Goal: Transaction & Acquisition: Purchase product/service

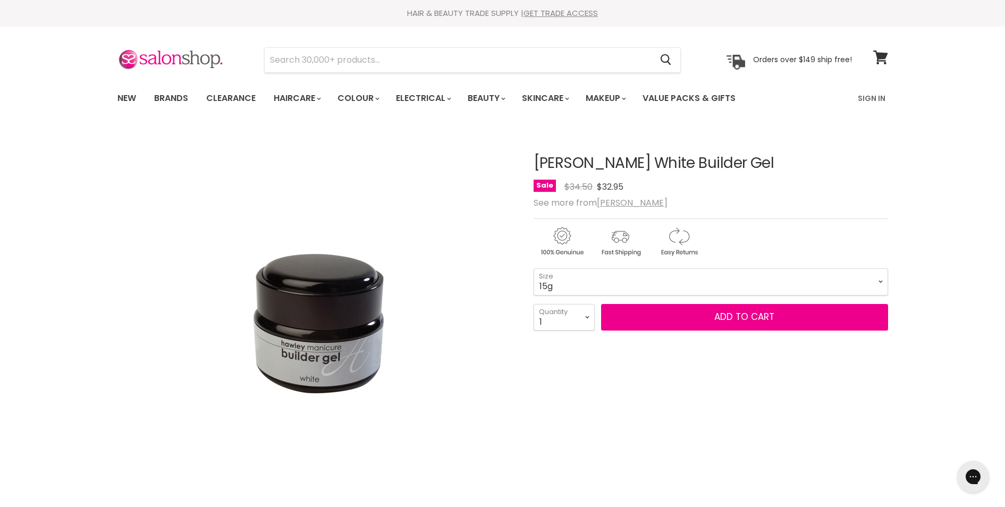
click at [0, 0] on div "View product:Hawley Gel Brush" at bounding box center [0, 0] width 0 height 0
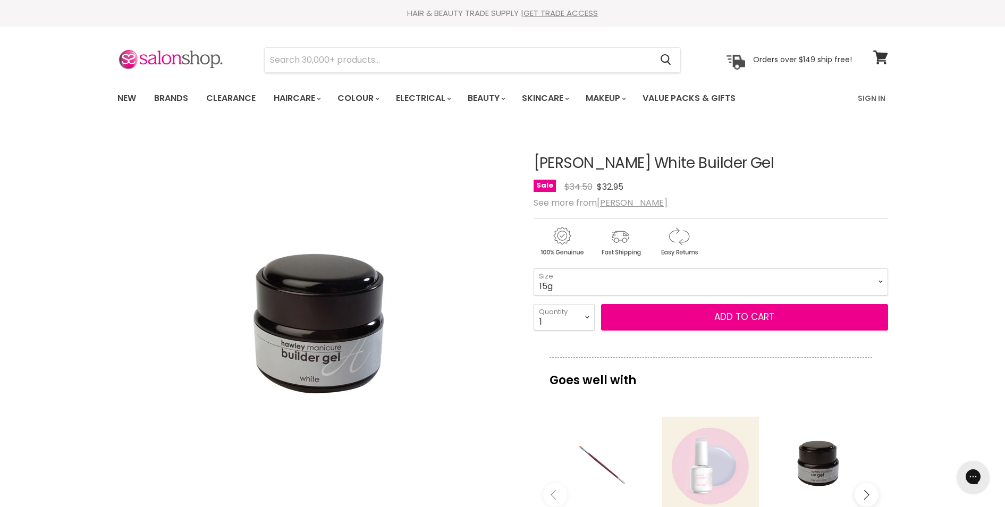
scroll to position [192, 0]
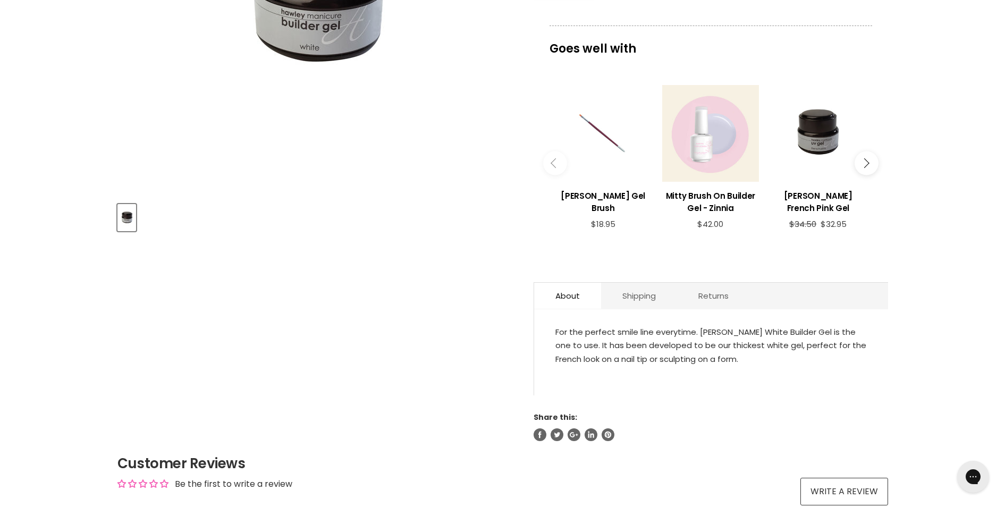
scroll to position [221, 0]
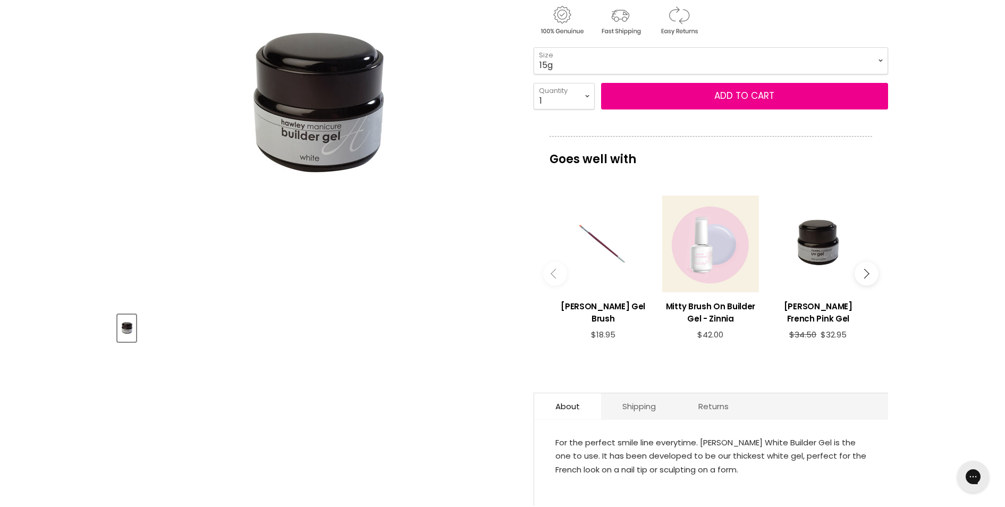
click at [867, 272] on icon "Main content" at bounding box center [864, 274] width 10 height 10
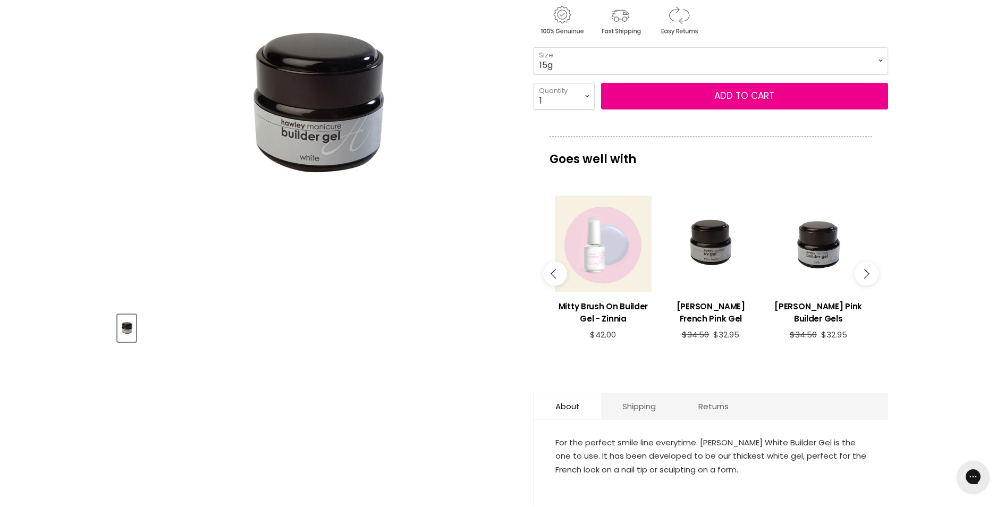
click at [868, 272] on button "Main content" at bounding box center [866, 274] width 24 height 24
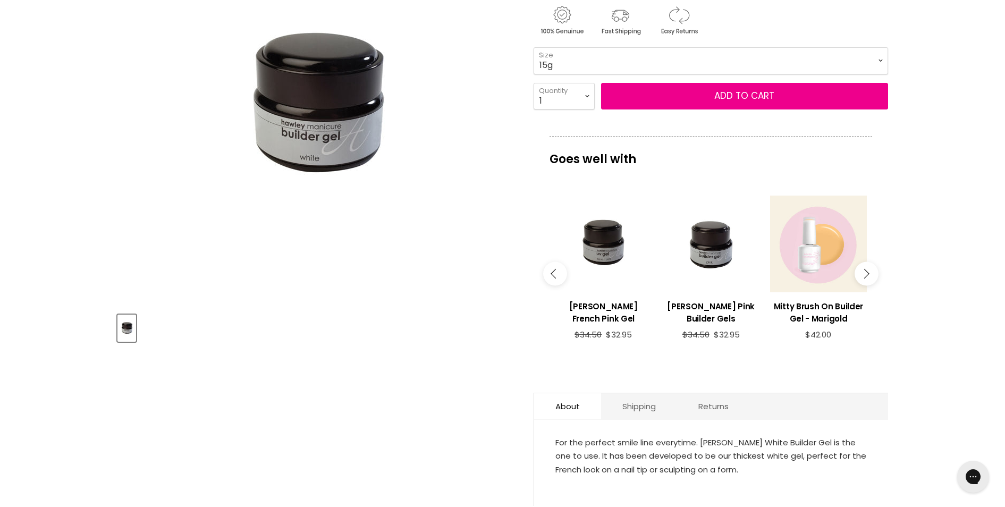
click at [869, 272] on button "Main content" at bounding box center [866, 274] width 24 height 24
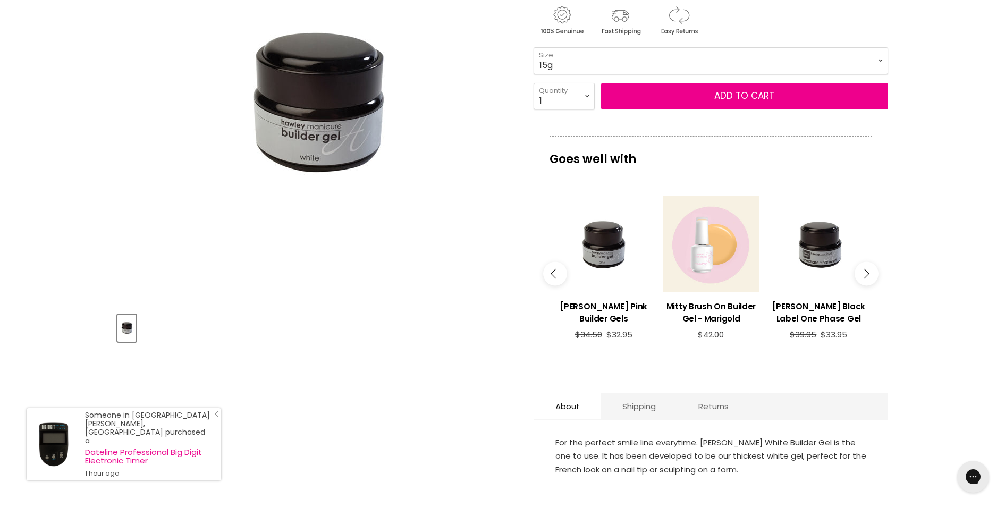
click at [869, 273] on button "Main content" at bounding box center [866, 274] width 24 height 24
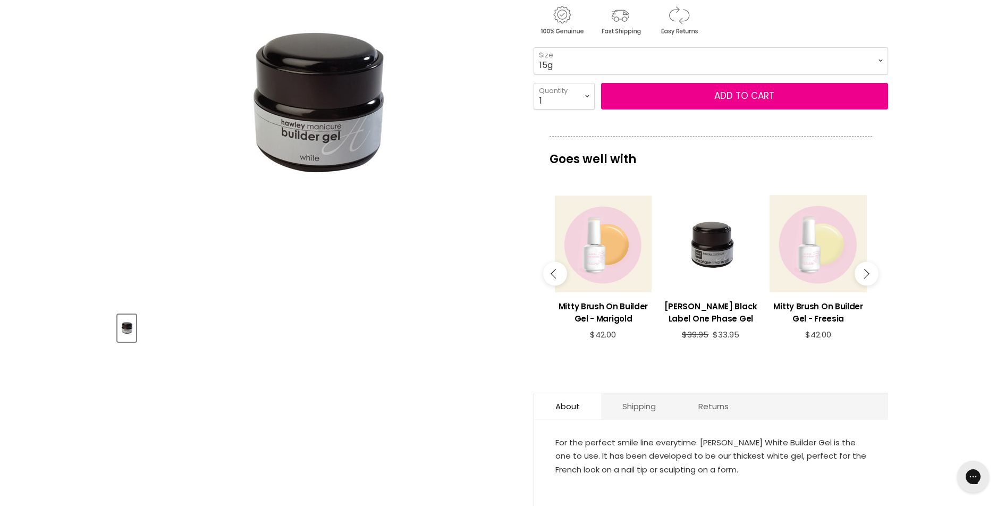
click at [869, 273] on button "Main content" at bounding box center [866, 274] width 24 height 24
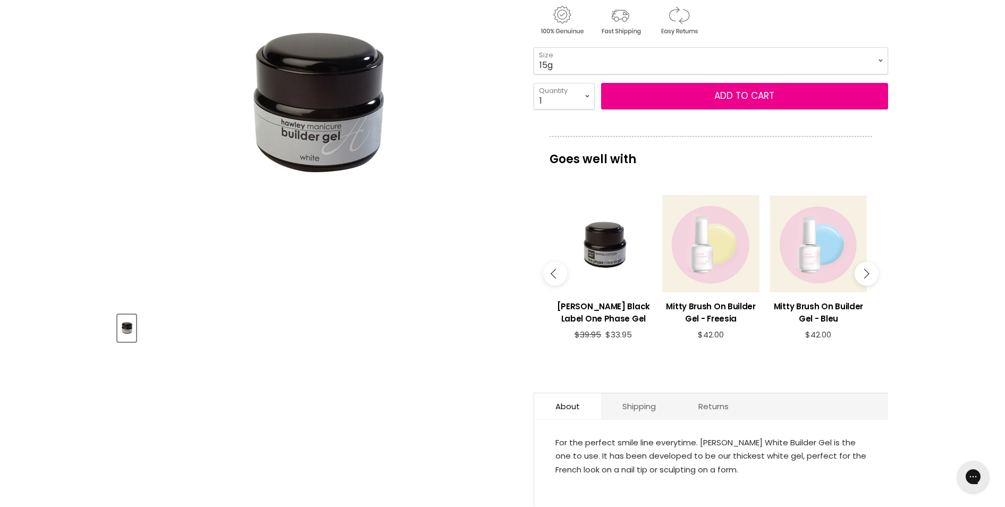
click at [869, 273] on button "Main content" at bounding box center [866, 274] width 24 height 24
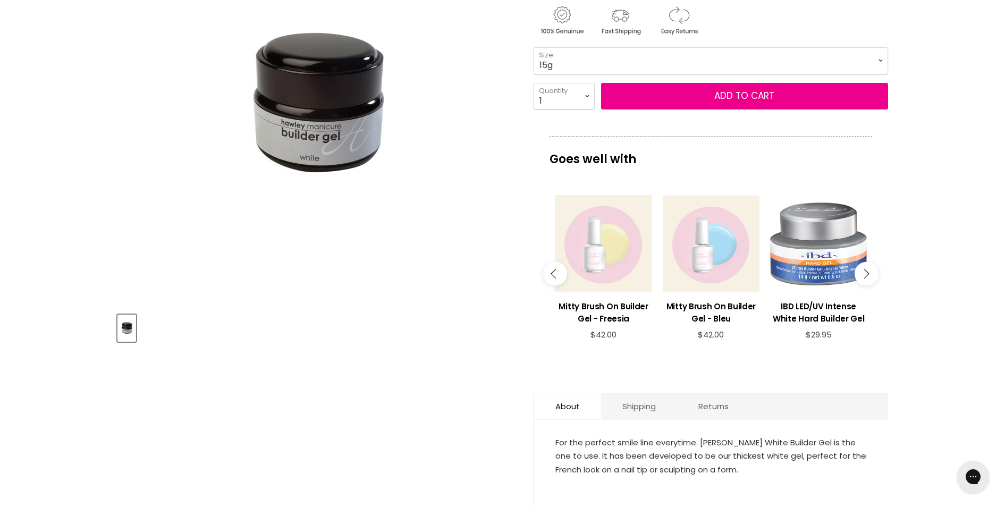
click at [869, 273] on button "Main content" at bounding box center [866, 274] width 24 height 24
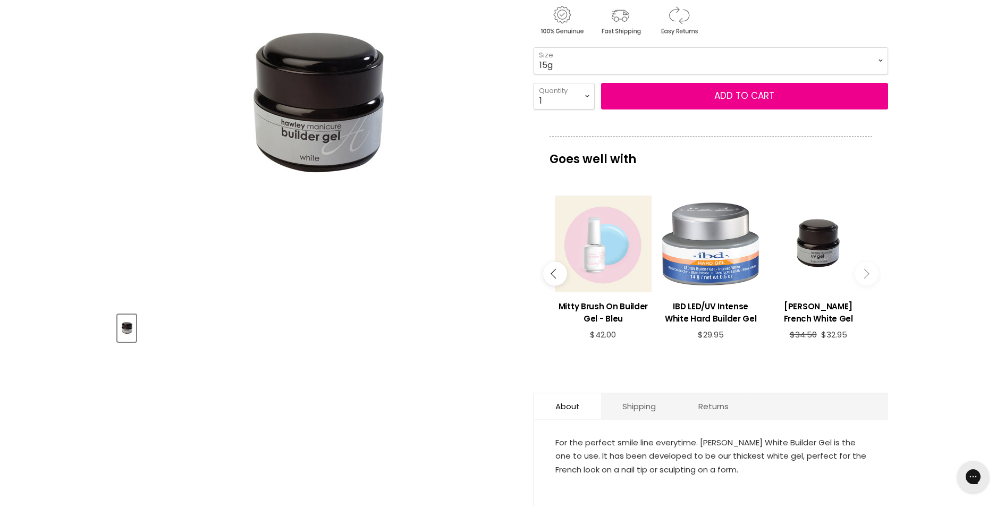
click at [869, 273] on button "Main content" at bounding box center [866, 274] width 24 height 24
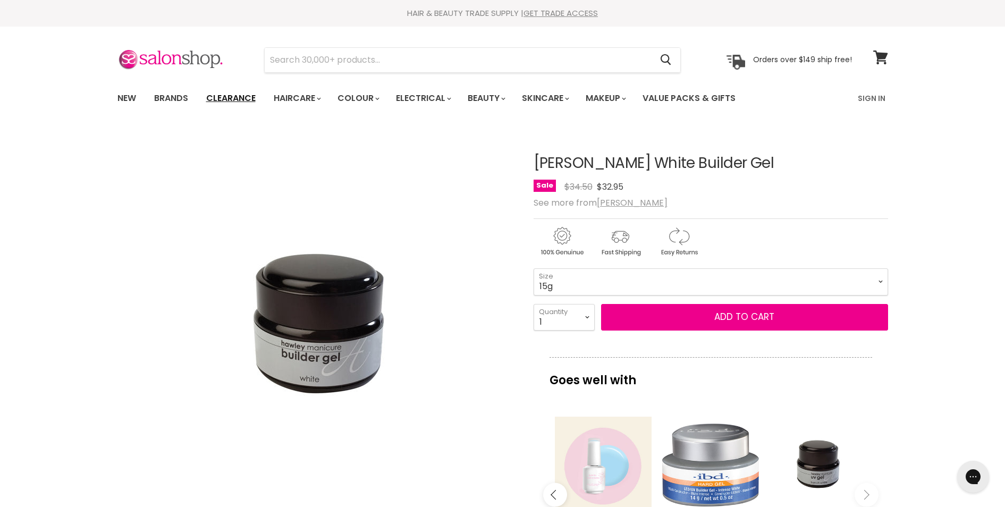
click at [229, 98] on link "Clearance" at bounding box center [230, 98] width 65 height 22
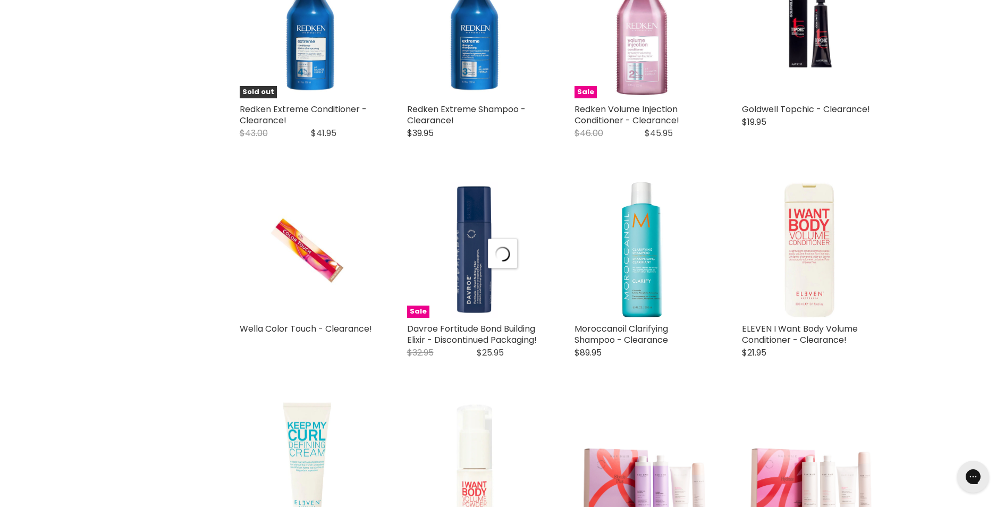
scroll to position [1328, 0]
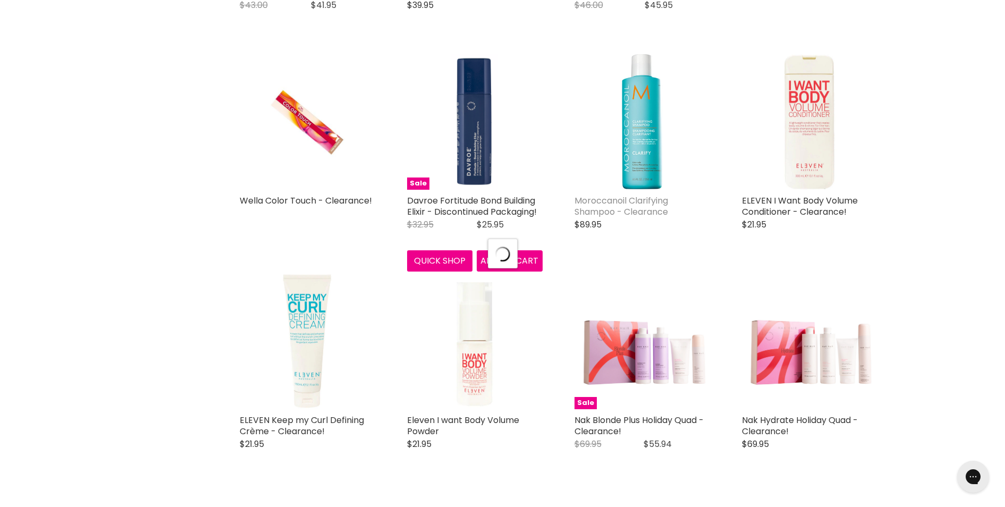
select select "created-descending"
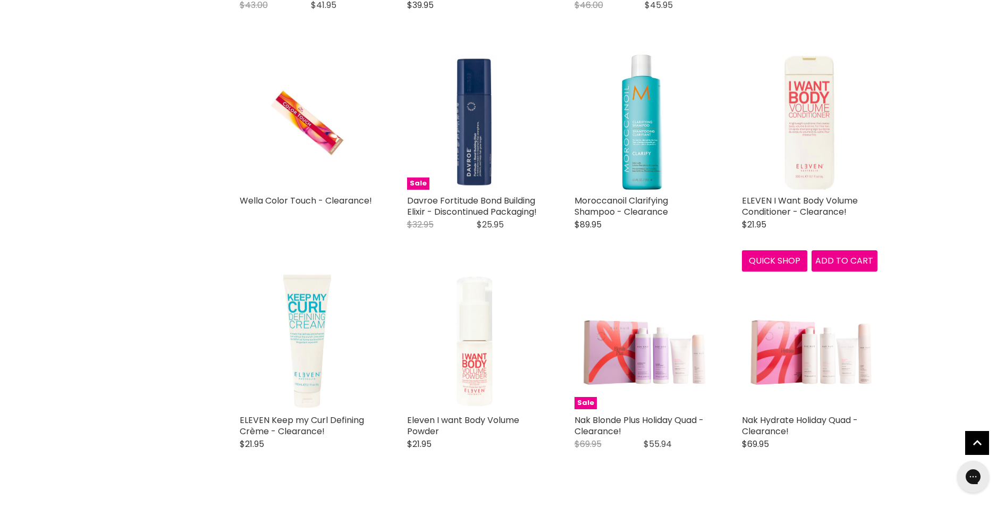
scroll to position [1656, 0]
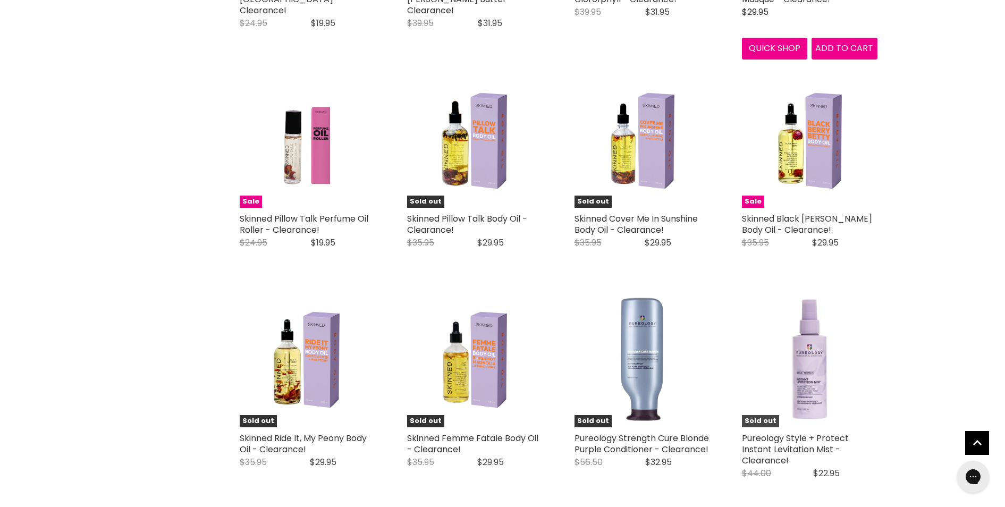
scroll to position [2506, 0]
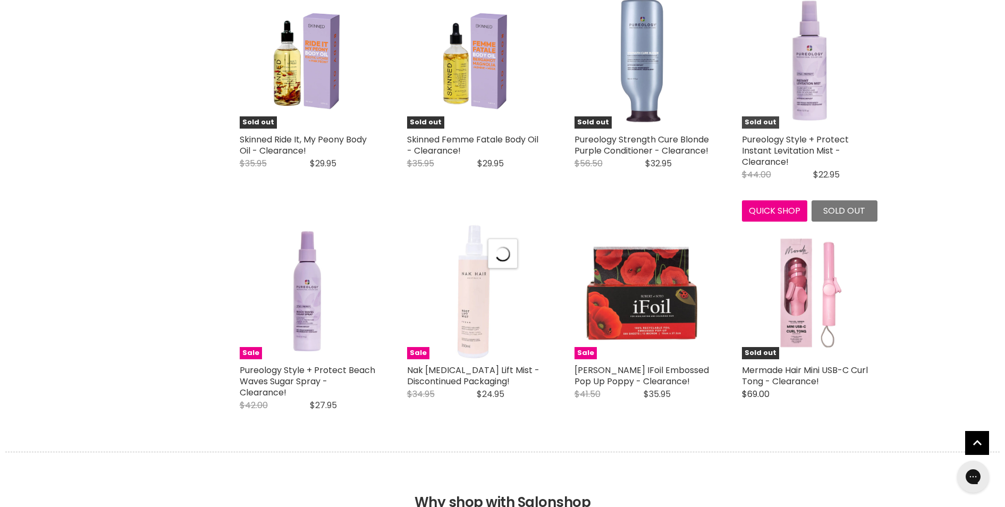
select select "created-descending"
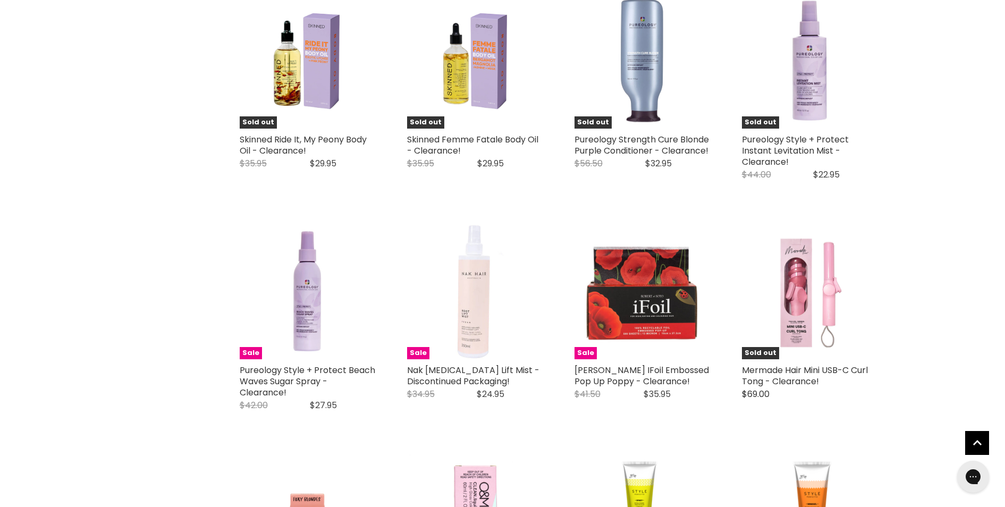
scroll to position [2878, 0]
